Goal: Task Accomplishment & Management: Use online tool/utility

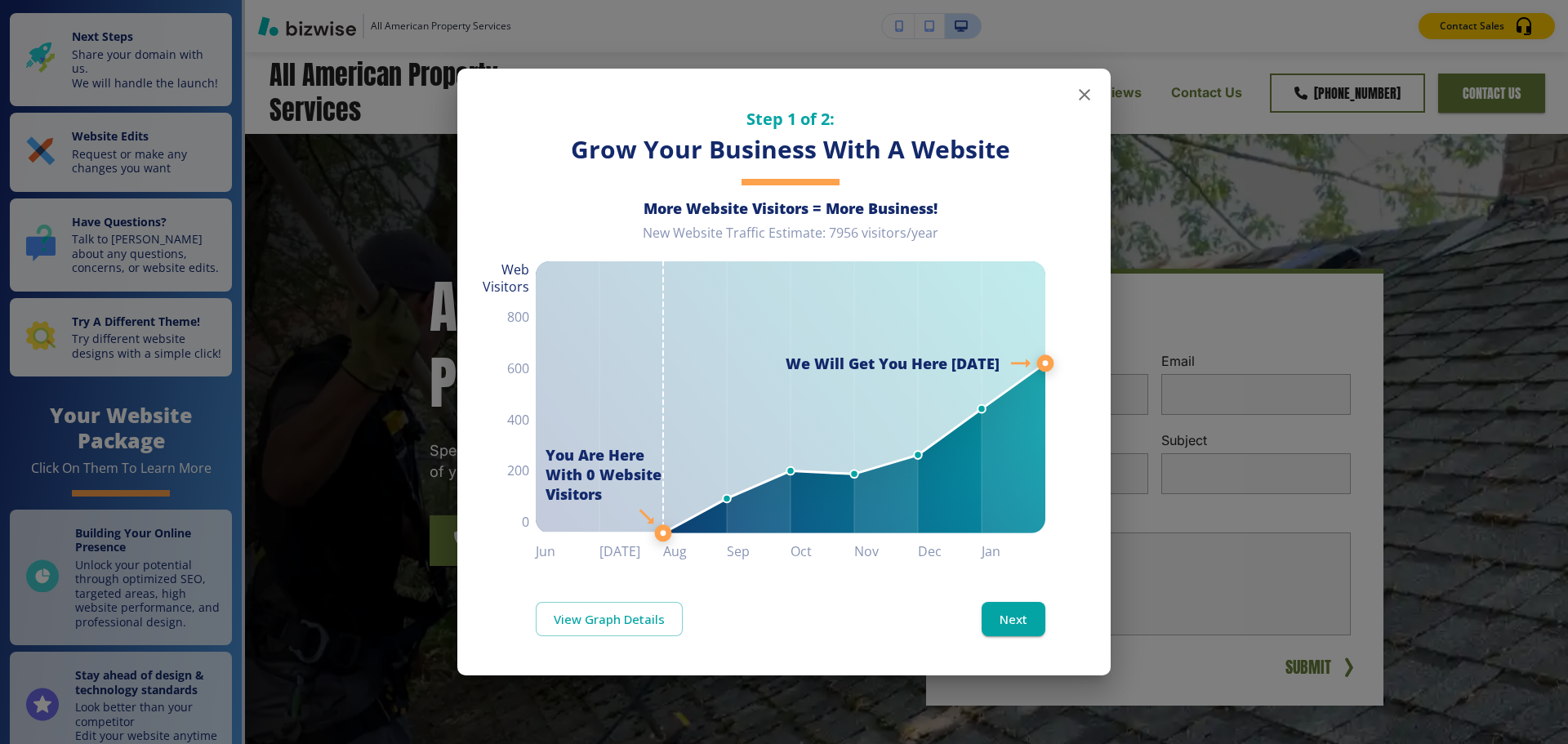
click at [1085, 93] on icon "button" at bounding box center [1084, 94] width 19 height 19
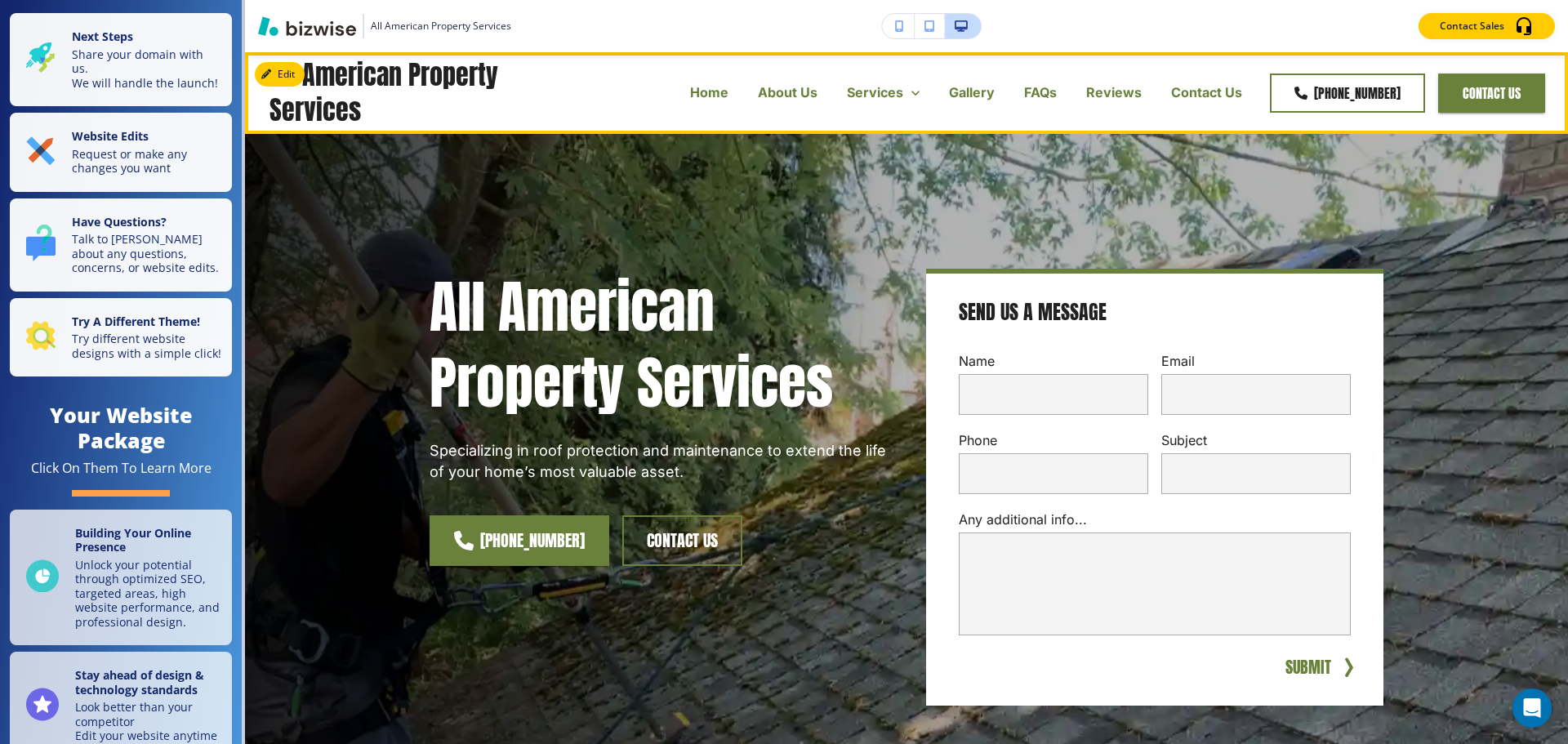
click at [713, 96] on p "Home" at bounding box center [709, 92] width 39 height 18
click at [795, 90] on p "About Us" at bounding box center [787, 92] width 60 height 18
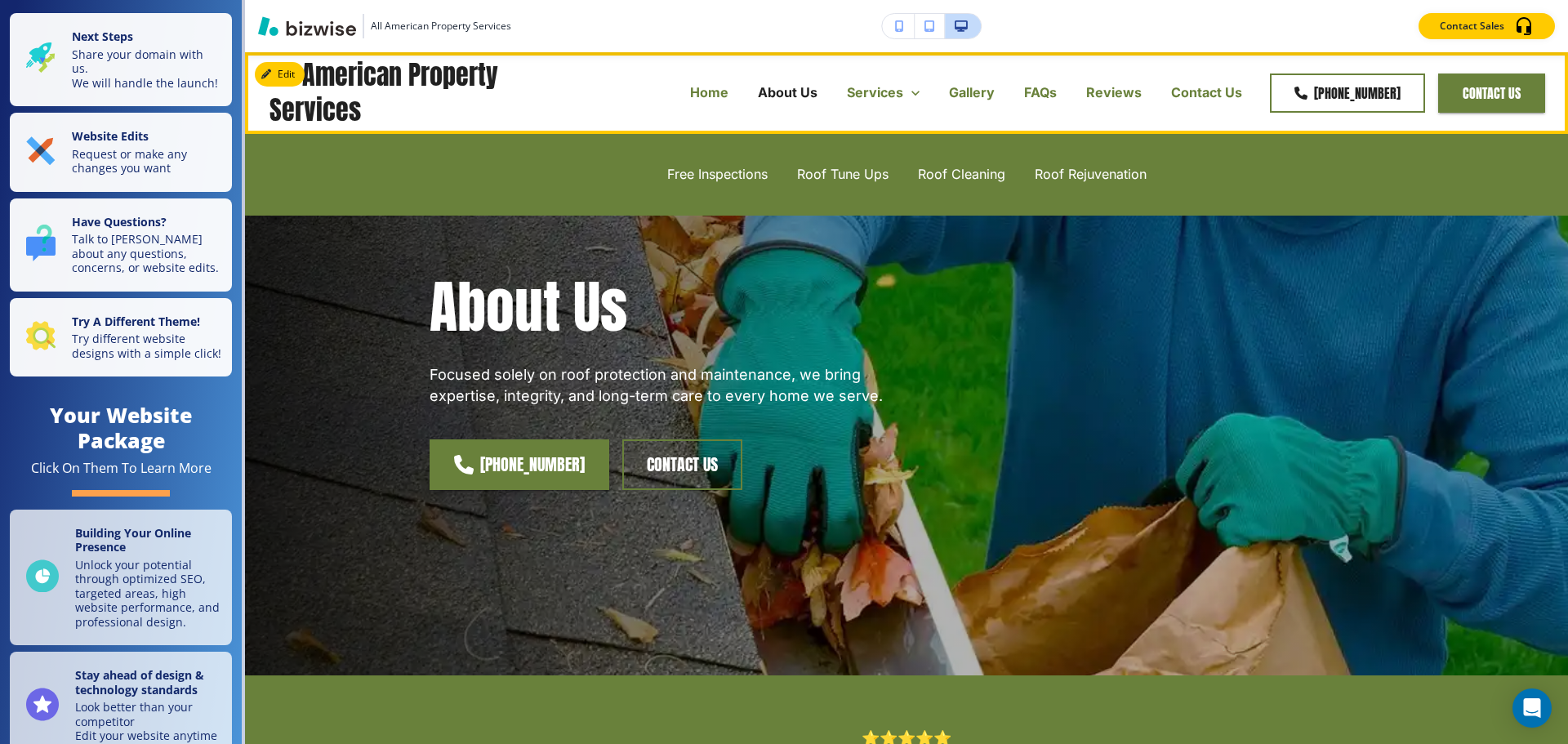
click at [884, 96] on p "Services" at bounding box center [875, 92] width 56 height 18
click at [1079, 174] on p "Roof Rejuvenation" at bounding box center [1091, 173] width 112 height 18
click at [848, 174] on p "Roof Tune Ups" at bounding box center [842, 173] width 92 height 18
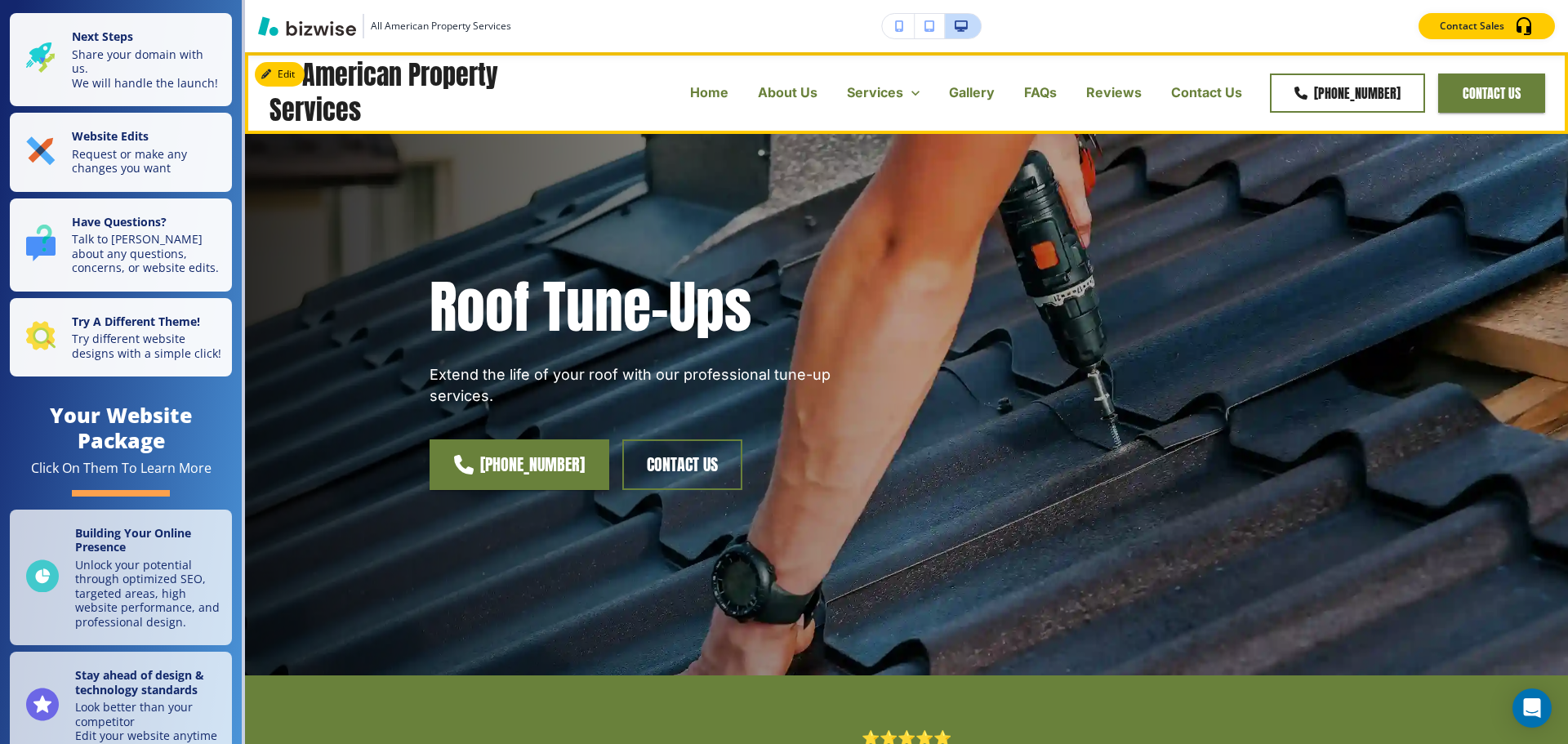
click at [979, 92] on p "Gallery" at bounding box center [971, 92] width 45 height 18
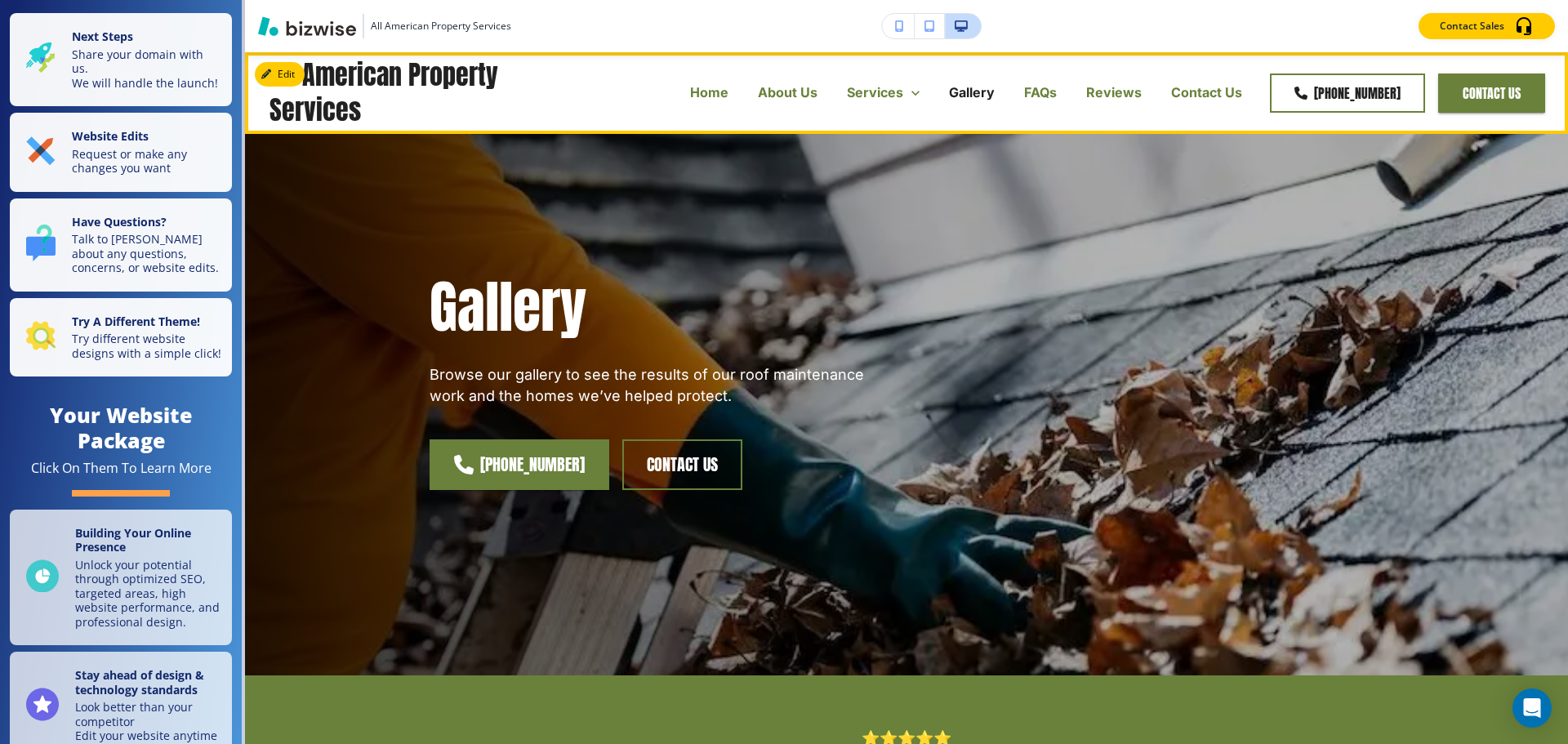
click at [1046, 96] on p "FAQs" at bounding box center [1041, 92] width 33 height 18
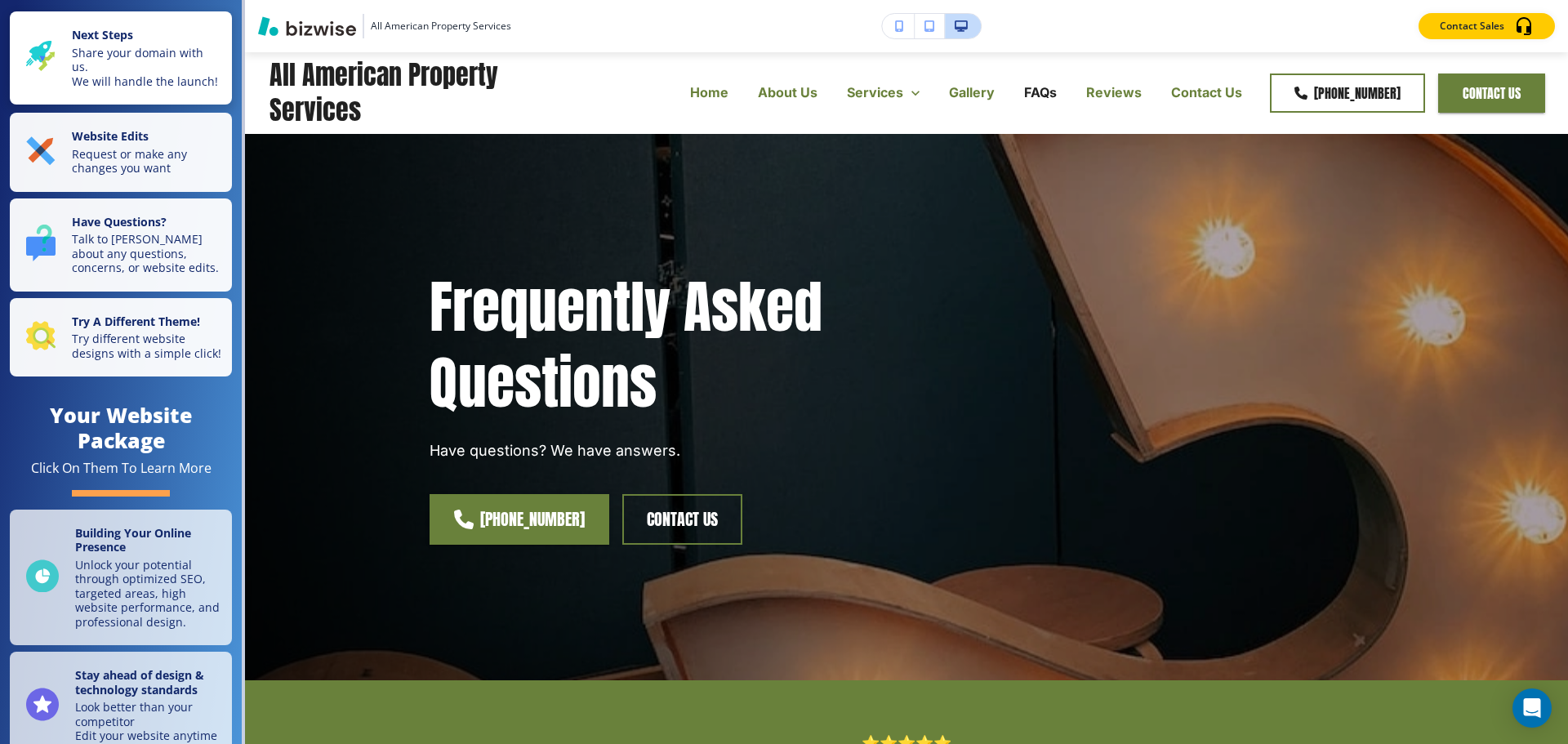
click at [121, 56] on p "Share your domain with us. We will handle the launch!" at bounding box center [147, 66] width 150 height 43
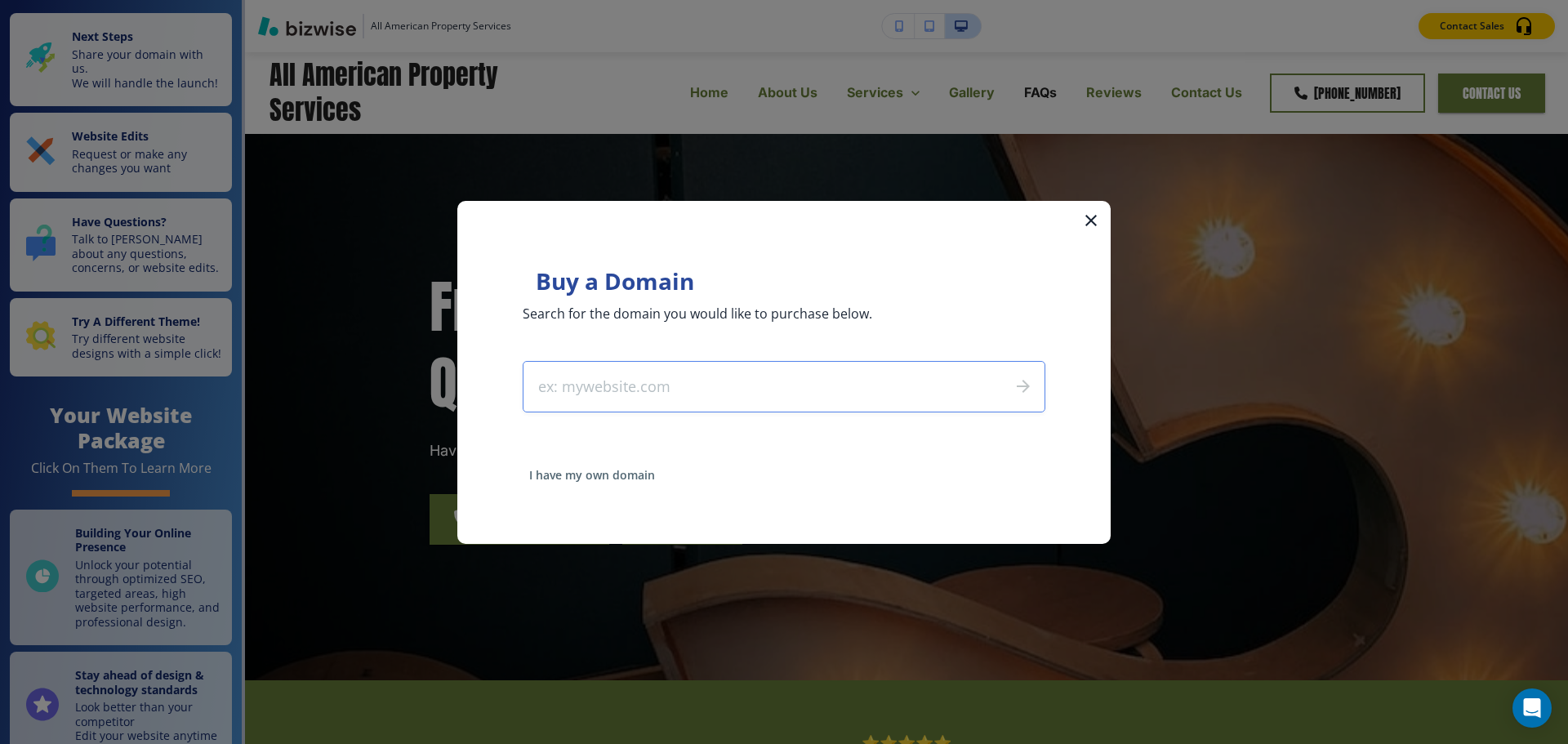
click at [571, 471] on span "I have my own domain" at bounding box center [592, 475] width 126 height 12
